Goal: Task Accomplishment & Management: Use online tool/utility

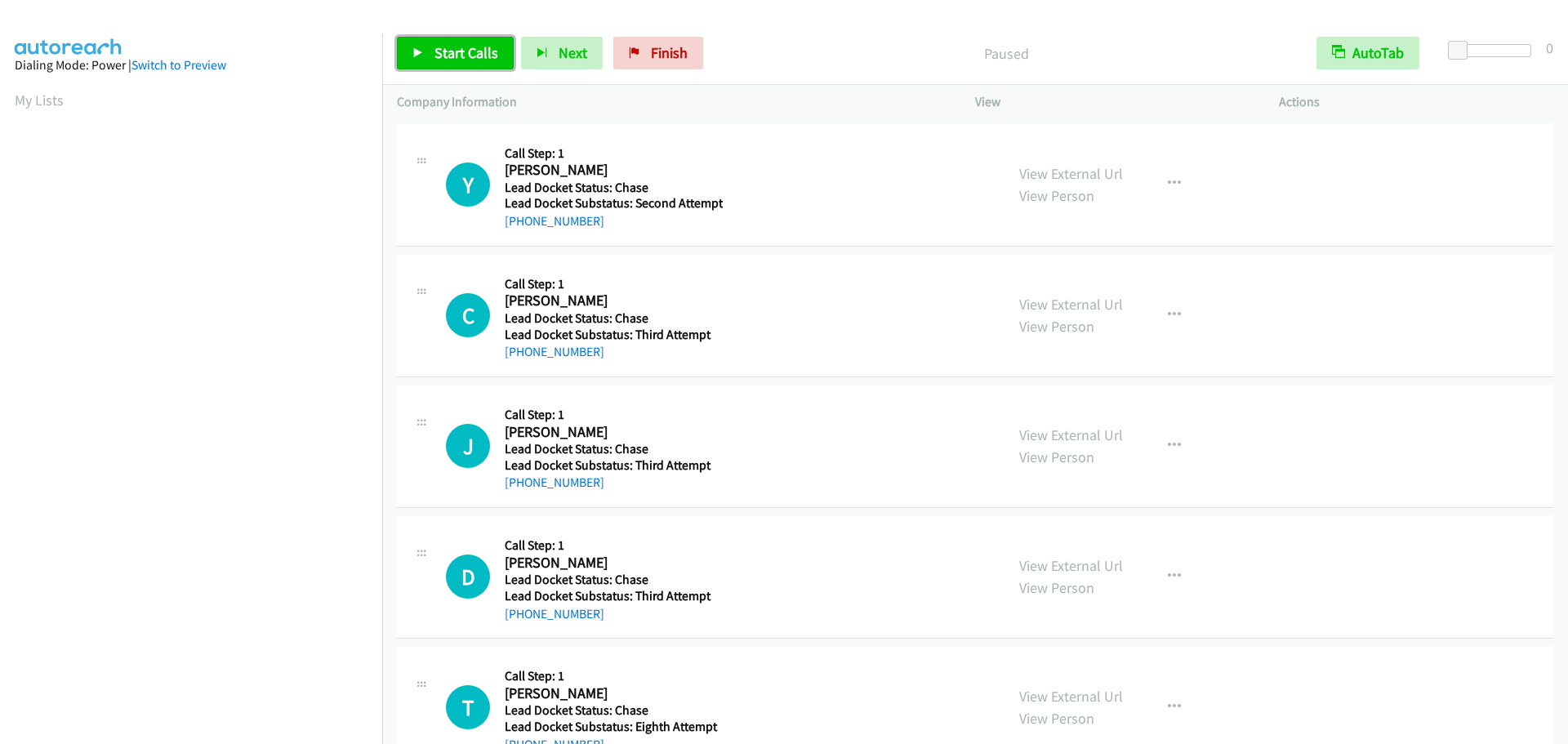
click at [463, 44] on span "Start Calls" at bounding box center [465, 53] width 63 height 19
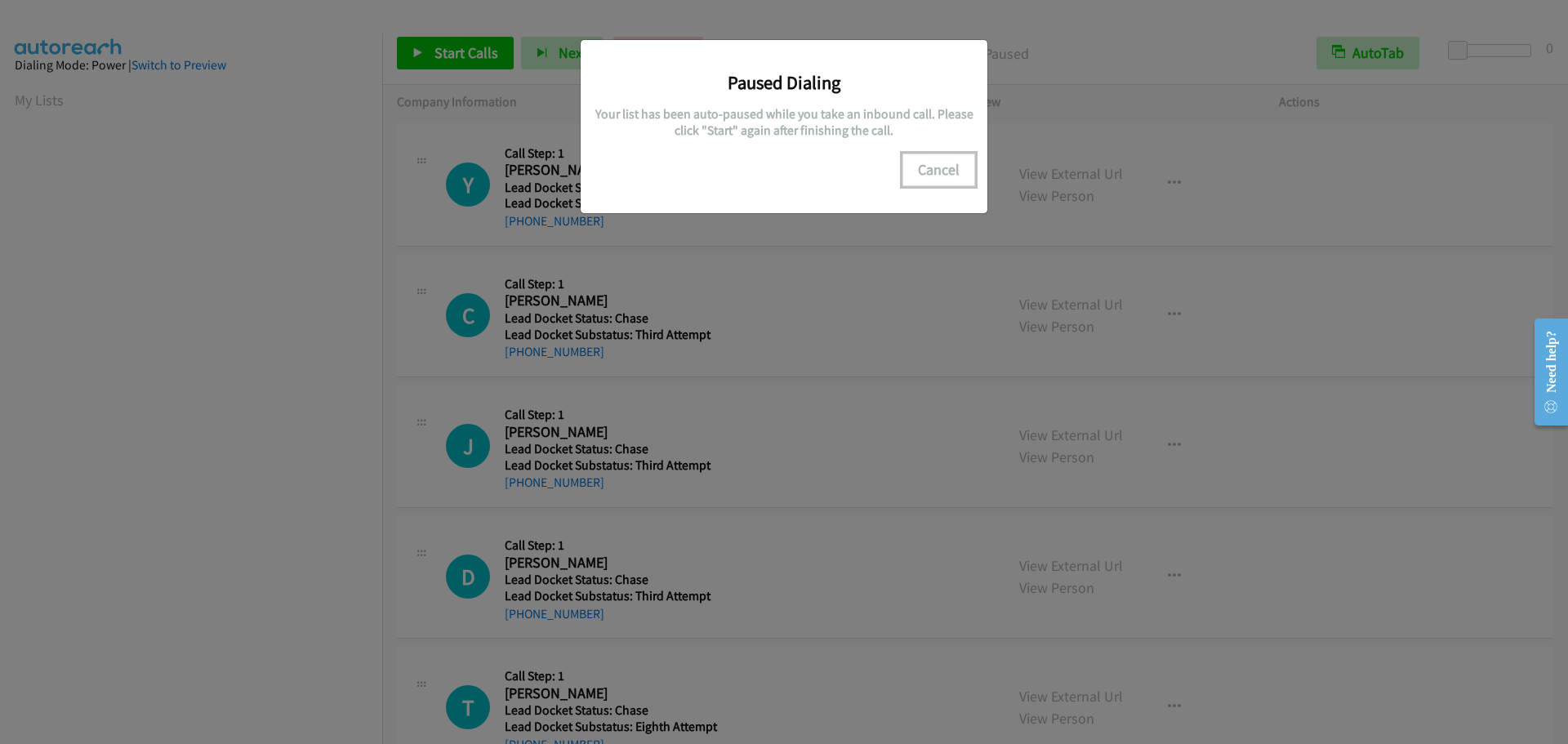
click at [925, 169] on button "Cancel" at bounding box center [939, 170] width 73 height 33
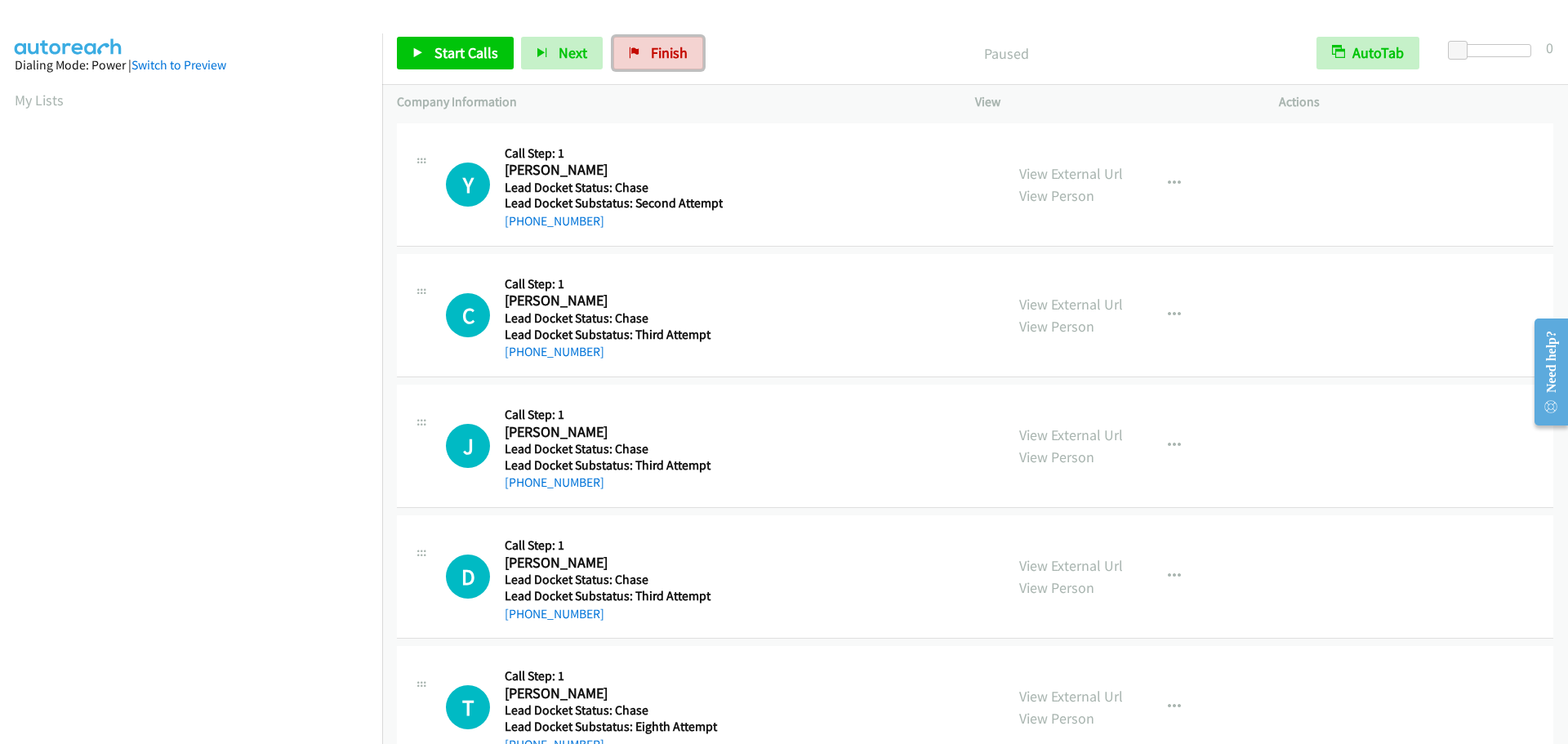
drag, startPoint x: 629, startPoint y: 59, endPoint x: 869, endPoint y: 66, distance: 240.1
click at [629, 59] on link "Finish" at bounding box center [659, 53] width 90 height 33
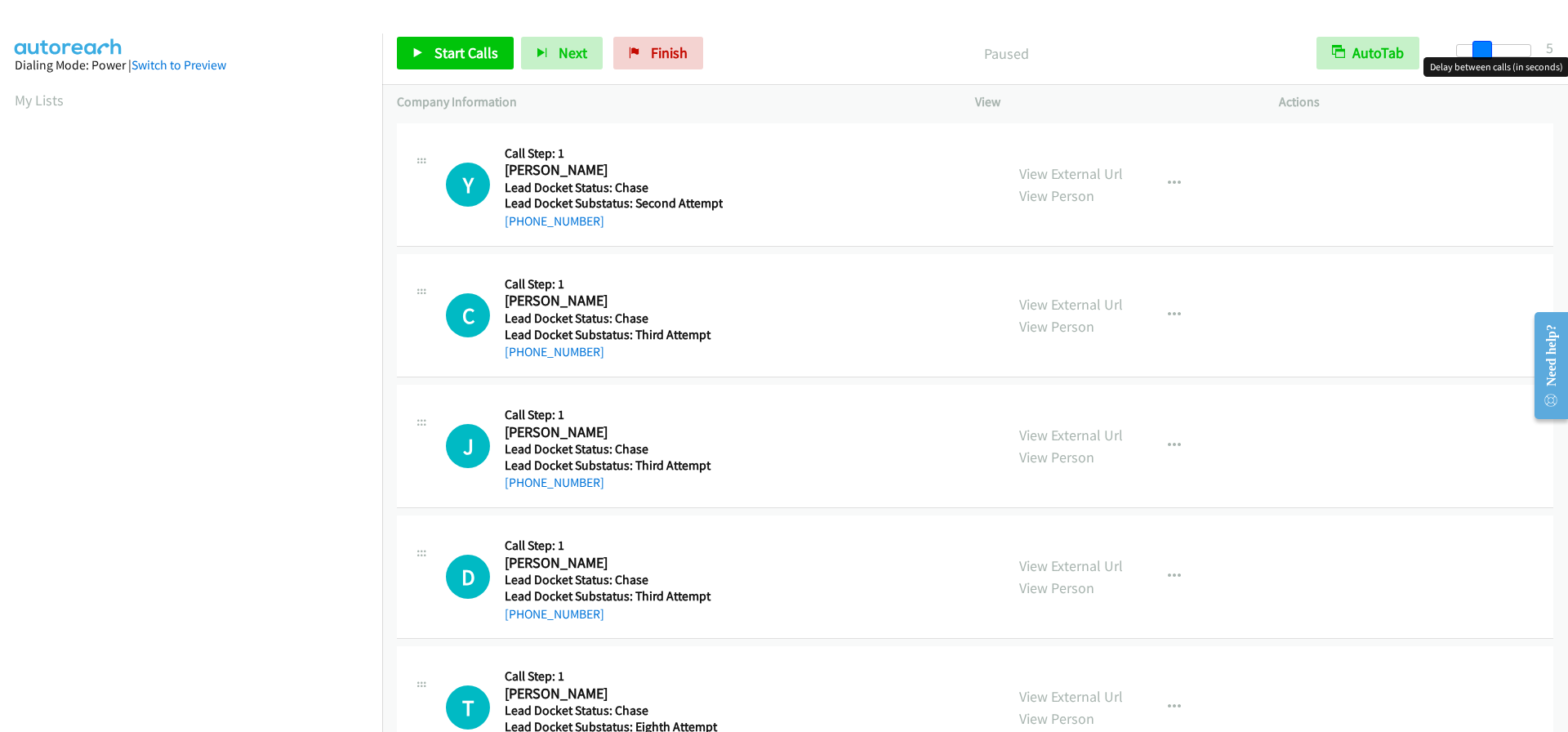
drag, startPoint x: 1461, startPoint y: 56, endPoint x: 1485, endPoint y: 58, distance: 24.1
click at [1485, 58] on body "Start Calls Pause Next Finish Paused AutoTab AutoTab 5 Company Information Info…" at bounding box center [784, 39] width 1568 height 78
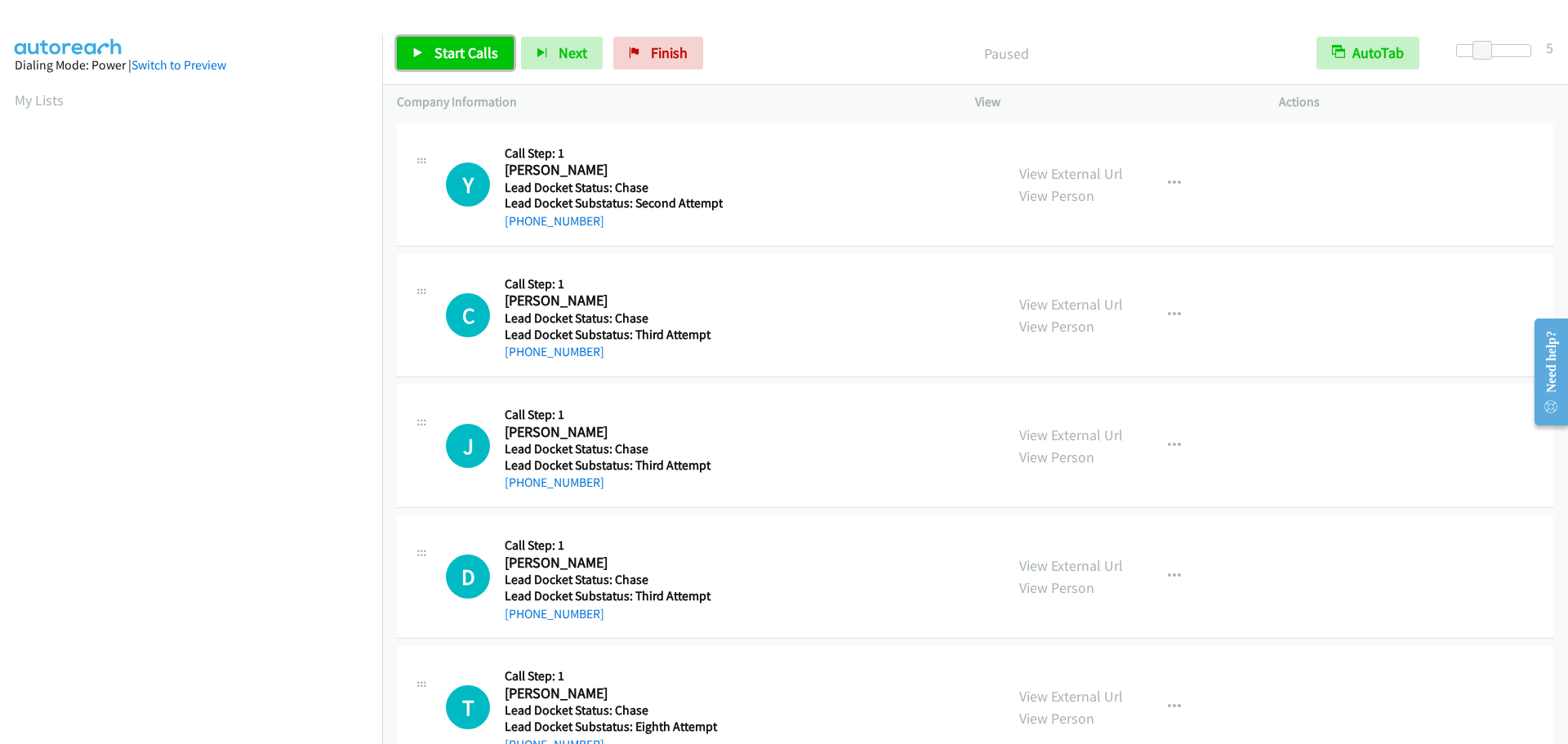
click at [446, 42] on link "Start Calls" at bounding box center [455, 53] width 117 height 33
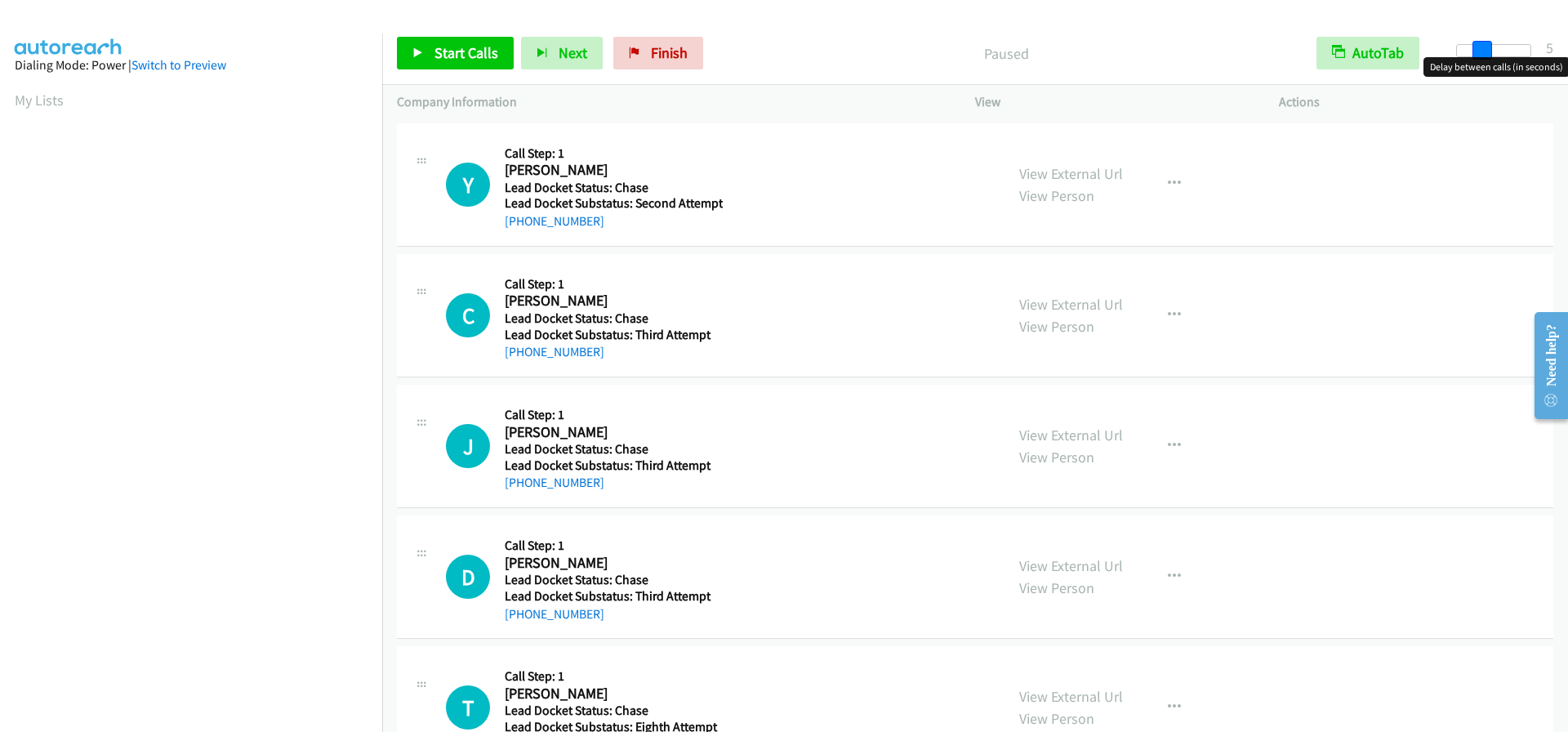
drag, startPoint x: 1462, startPoint y: 51, endPoint x: 1486, endPoint y: 55, distance: 24.3
click at [1486, 55] on span at bounding box center [1482, 50] width 20 height 20
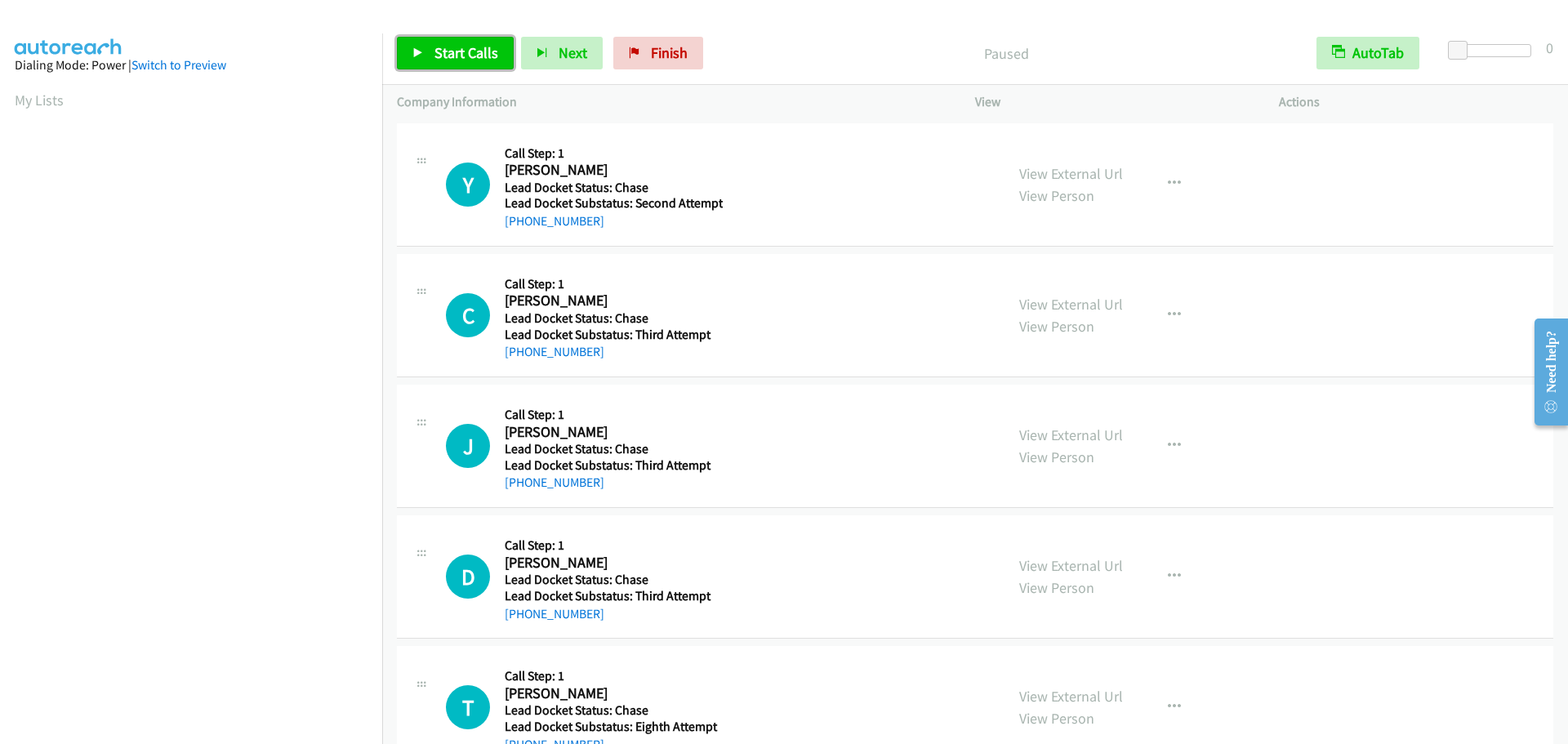
click at [409, 46] on link "Start Calls" at bounding box center [455, 53] width 117 height 33
click at [444, 43] on span "Pause" at bounding box center [452, 53] width 36 height 19
drag, startPoint x: 680, startPoint y: 63, endPoint x: 849, endPoint y: 54, distance: 169.2
click at [680, 63] on link "Finish" at bounding box center [659, 53] width 90 height 33
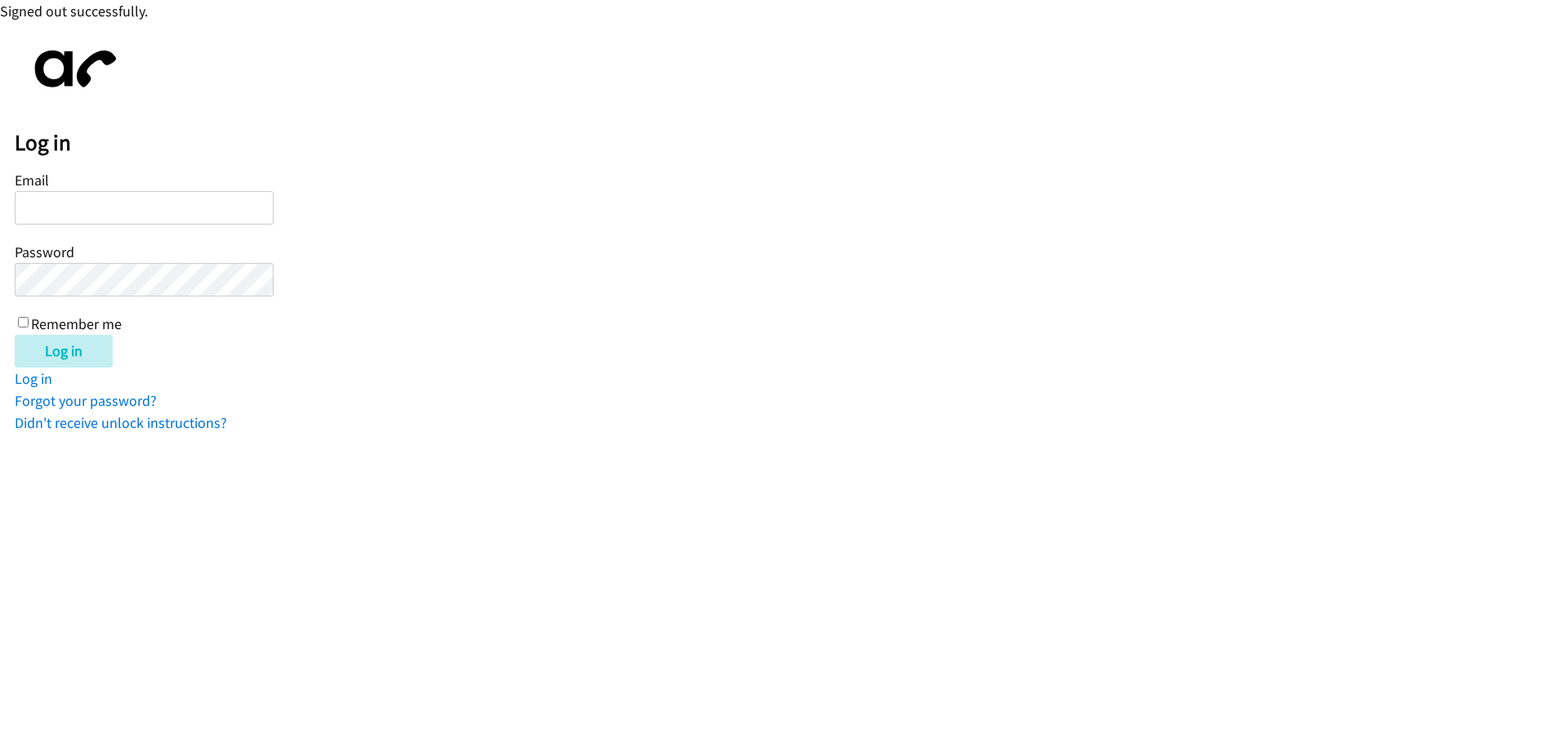
click at [83, 202] on input "Email" at bounding box center [144, 207] width 259 height 34
type input "s"
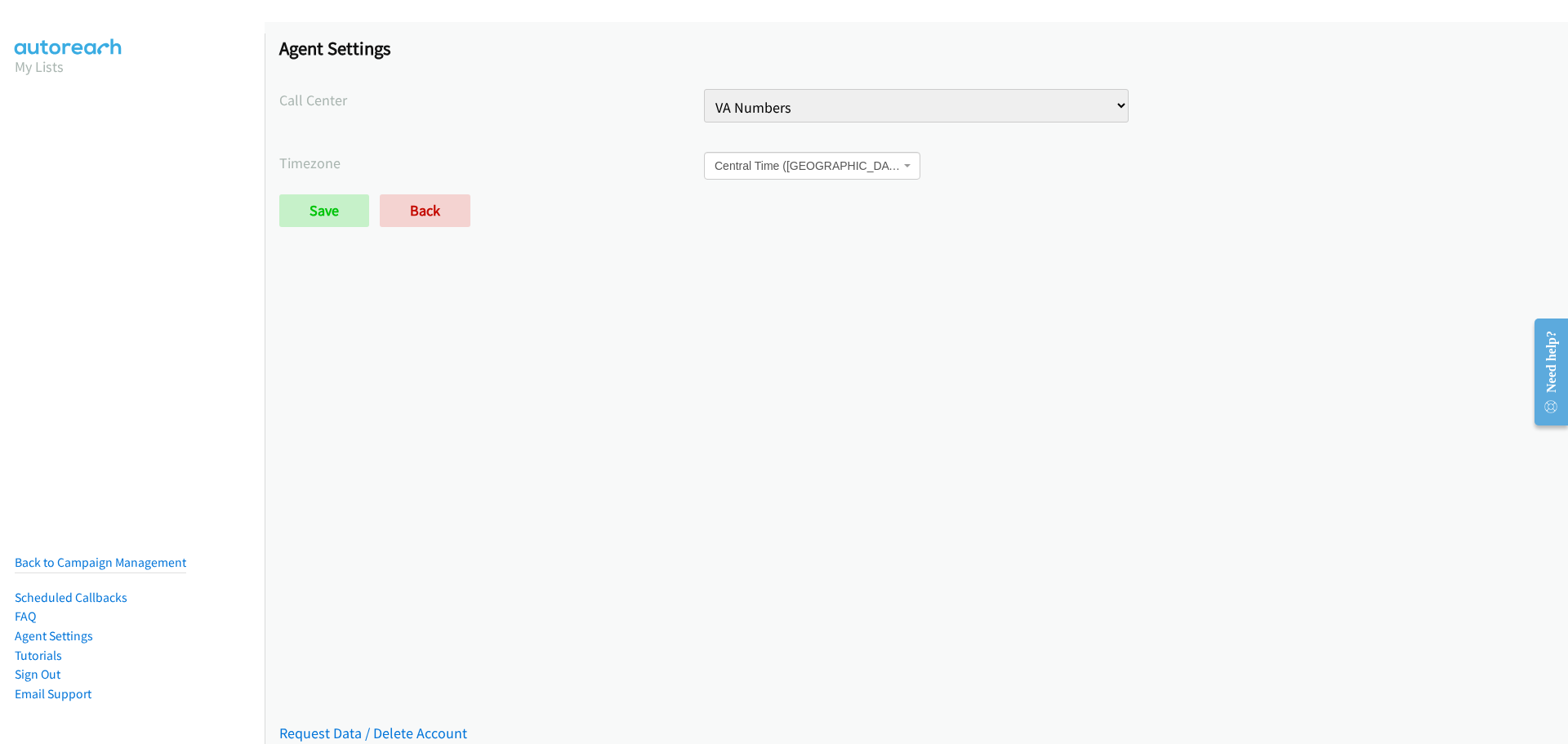
click at [1113, 111] on select "Injury Numbers LSA - Do Not Use VA Numbers VA Sales" at bounding box center [916, 106] width 425 height 34
click at [105, 555] on link "Back to Campaign Management" at bounding box center [101, 563] width 172 height 16
